Goal: Transaction & Acquisition: Purchase product/service

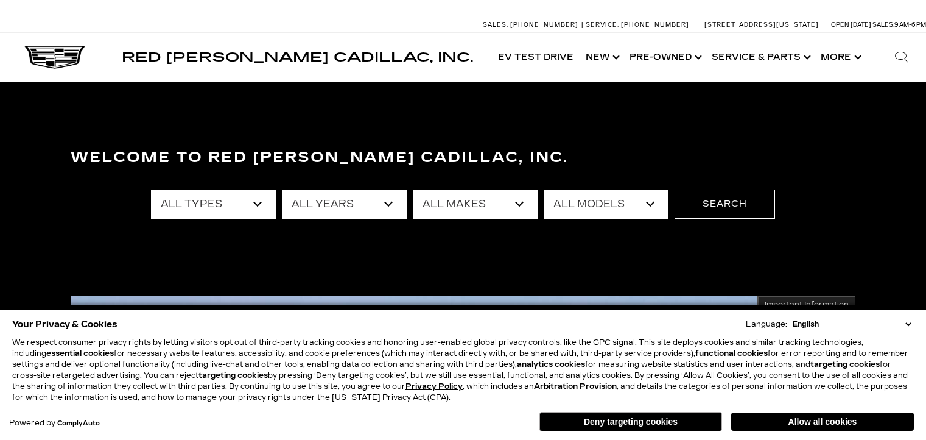
click at [912, 323] on select "English Spanish / Español English / United Kingdom Korean / 한국어 Vietnamese / Ti…" at bounding box center [852, 323] width 124 height 11
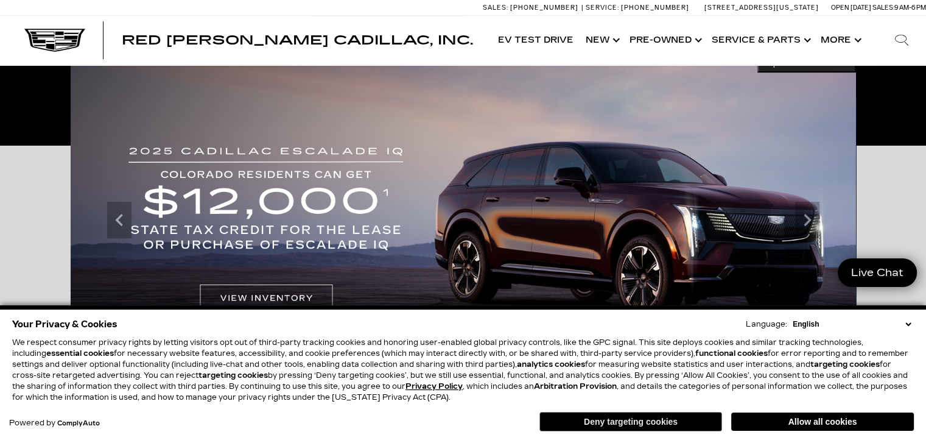
click at [651, 424] on button "Deny targeting cookies" at bounding box center [630, 421] width 183 height 19
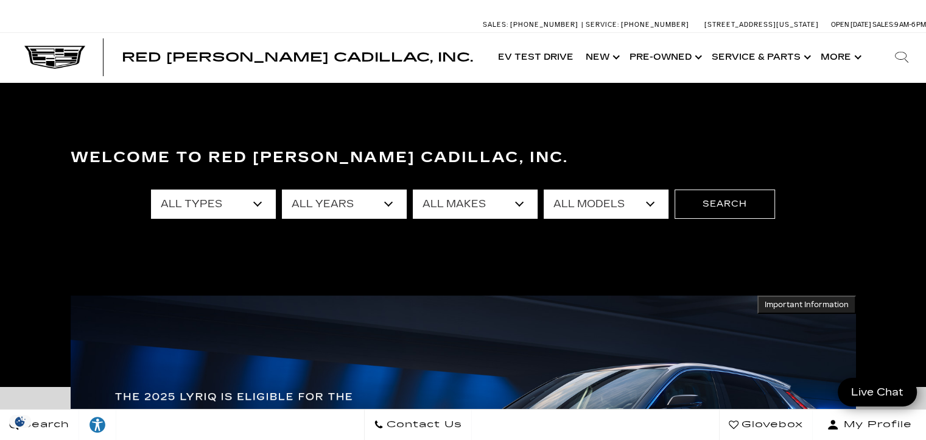
click at [241, 204] on select "All Types New Used Certified Used Demo" at bounding box center [213, 203] width 125 height 29
select select "New"
click at [151, 189] on select "All Types New Used Certified Used Demo" at bounding box center [213, 203] width 125 height 29
click at [230, 209] on select "All Types New Used Certified Used Demo" at bounding box center [213, 203] width 125 height 29
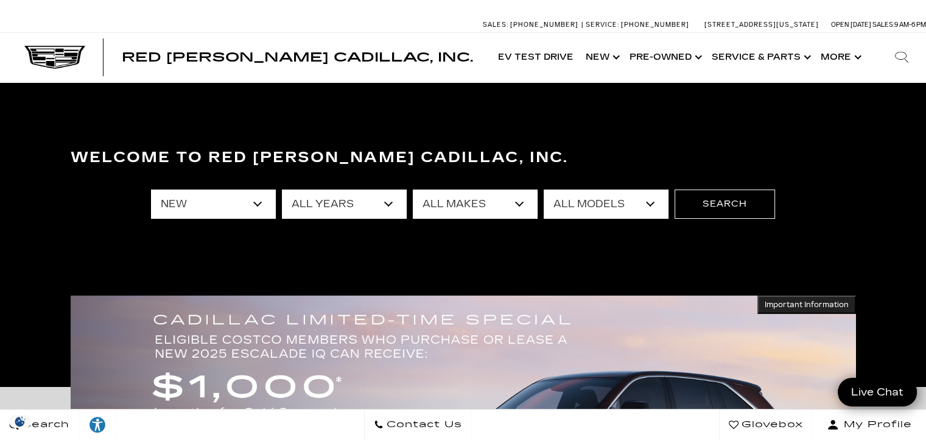
select select "Filter by type"
click at [151, 189] on select "All Types New Used Certified Used Demo" at bounding box center [213, 203] width 125 height 29
click at [388, 202] on select "All Years 2026 2025 2024 2023 2022 2021 2020 2019 2018 2017 2016 2015 2014 2013" at bounding box center [344, 203] width 125 height 29
click at [475, 199] on select "All Makes Audi BMW Buick Cadillac Chevrolet Honda Jeep Land Rover Lexus Mercede…" at bounding box center [475, 203] width 125 height 29
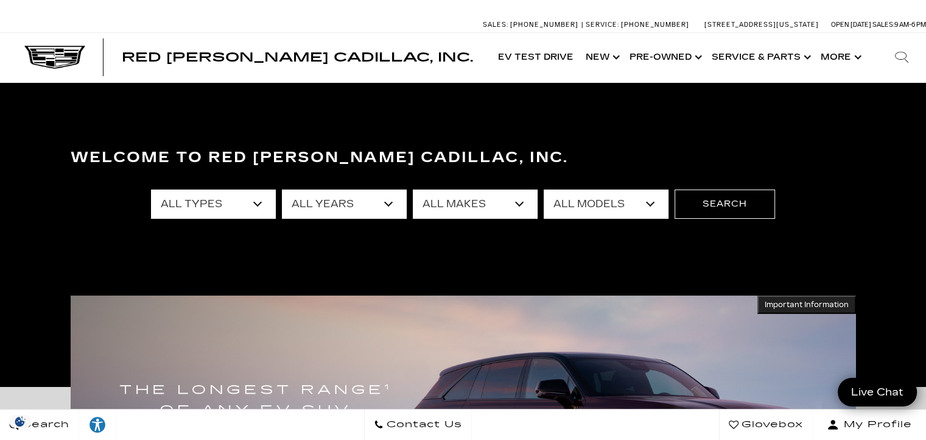
select select "Cadillac"
click at [413, 189] on select "All Makes Audi BMW Buick Cadillac Chevrolet Honda Jeep Land Rover Lexus Mercede…" at bounding box center [475, 203] width 125 height 29
click at [585, 209] on select "All Models CT4 CT5 Escalade Escalade ESV ESCALADE IQ ESCALADE IQL LYRIQ OPTIQ S…" at bounding box center [606, 203] width 125 height 29
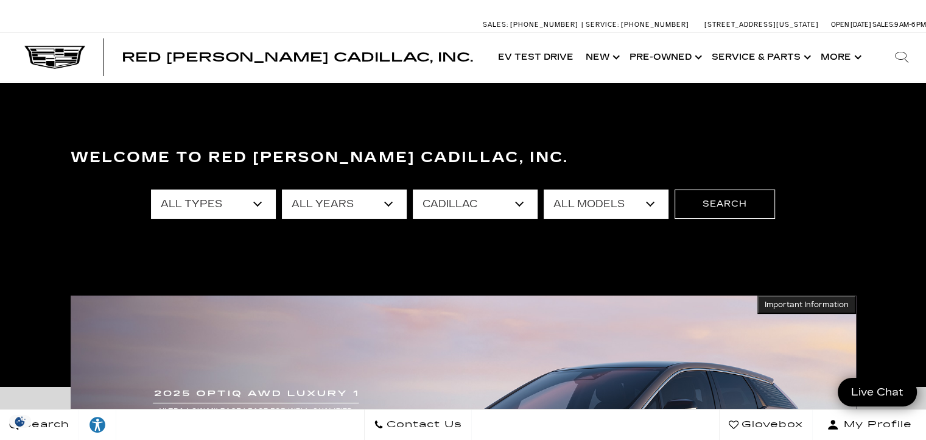
select select "Escalade ESV"
click at [544, 189] on select "All Models CT4 CT5 Escalade Escalade ESV ESCALADE IQ ESCALADE IQL LYRIQ OPTIQ S…" at bounding box center [606, 203] width 125 height 29
click at [716, 198] on button "Search" at bounding box center [725, 203] width 100 height 29
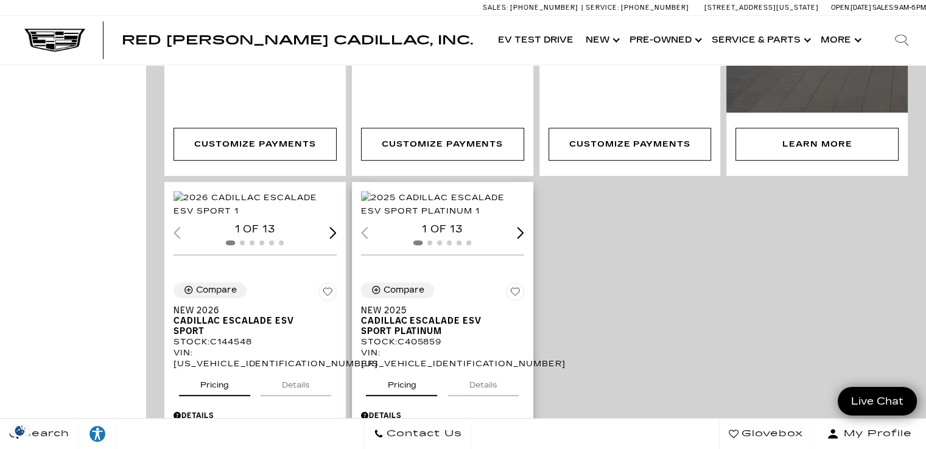
scroll to position [652, 0]
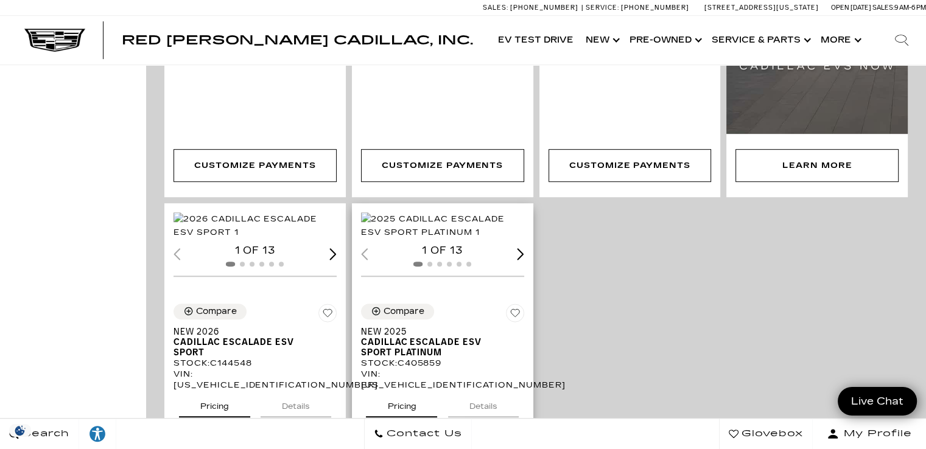
click at [420, 239] on img "1 / 2" at bounding box center [444, 226] width 166 height 27
